Goal: Navigation & Orientation: Find specific page/section

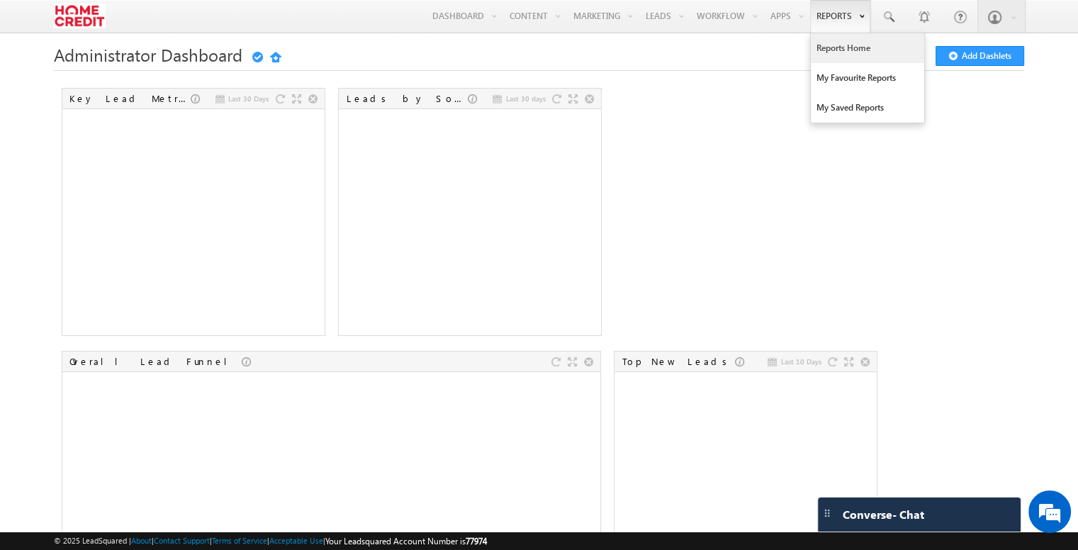
click at [835, 38] on link "Reports Home" at bounding box center [867, 48] width 113 height 30
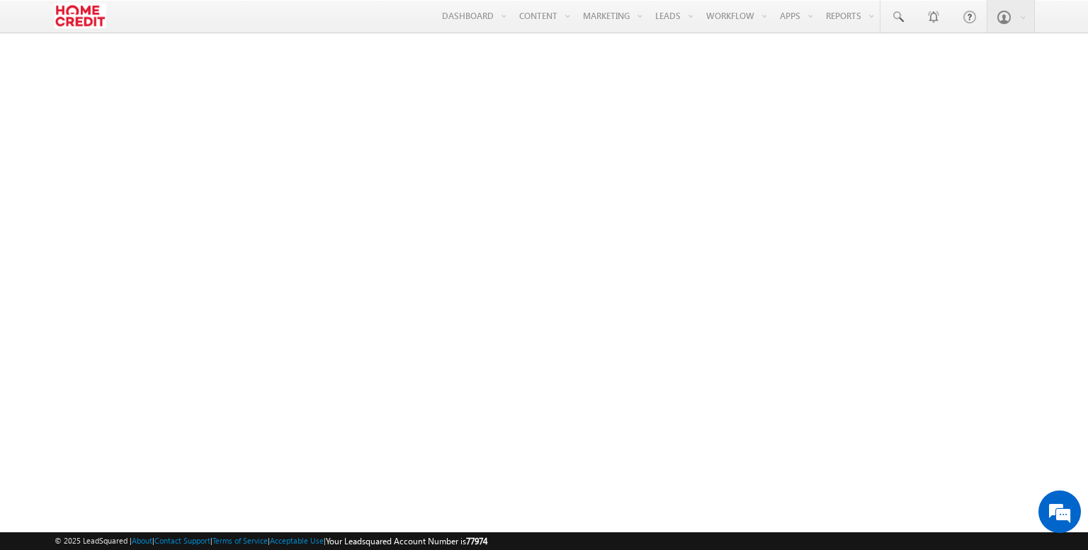
drag, startPoint x: 514, startPoint y: 538, endPoint x: 487, endPoint y: 541, distance: 27.8
click at [487, 541] on div "© 2025 LeadSquared | About | Contact Support | Terms of Service | Acceptable Us…" at bounding box center [544, 540] width 979 height 13
